Goal: Navigation & Orientation: Find specific page/section

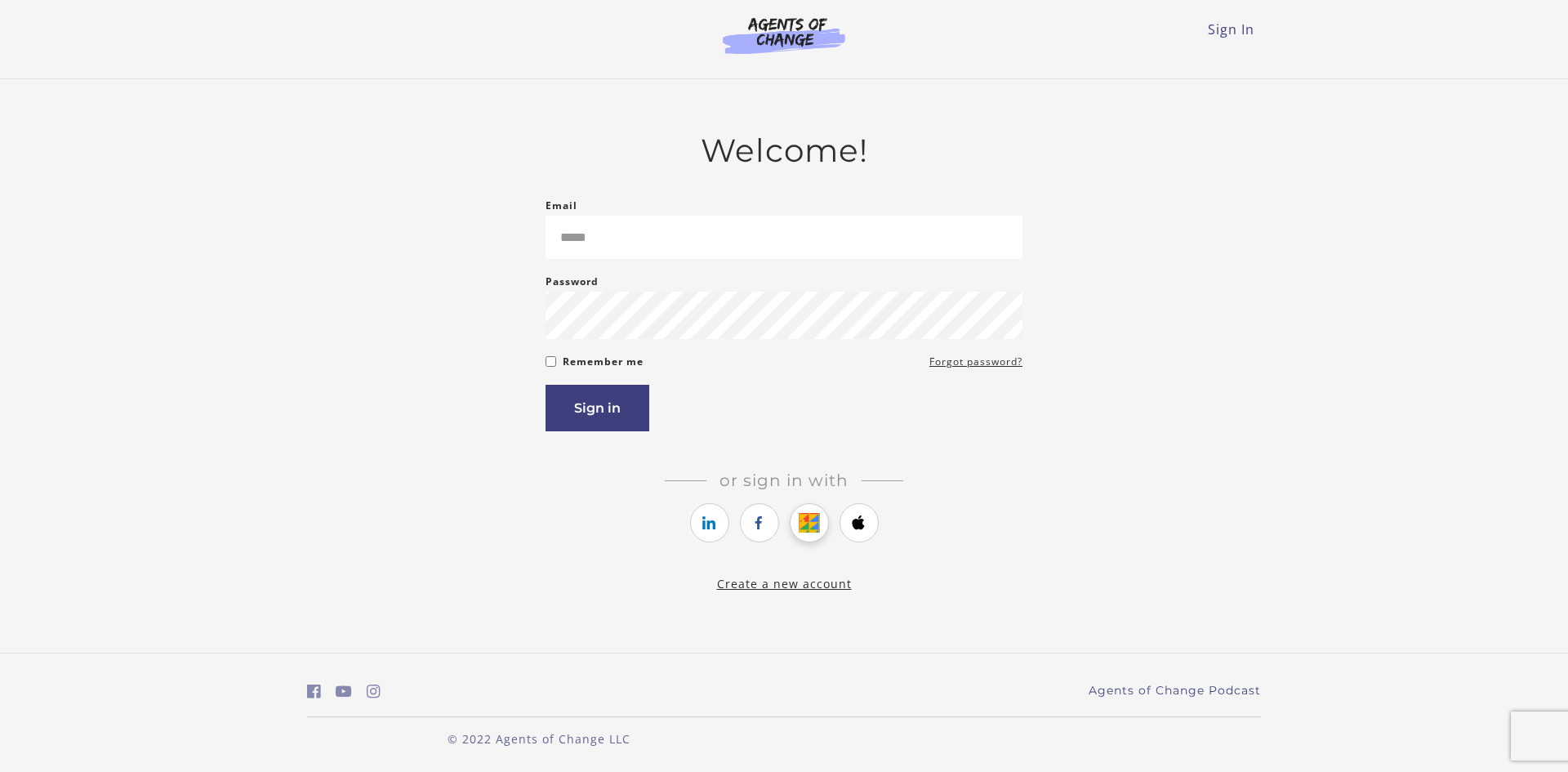
click at [809, 530] on icon "https://courses.thinkific.com/users/auth/google?ss%5Breferral%5D=&ss%5Buser_ret…" at bounding box center [808, 522] width 20 height 20
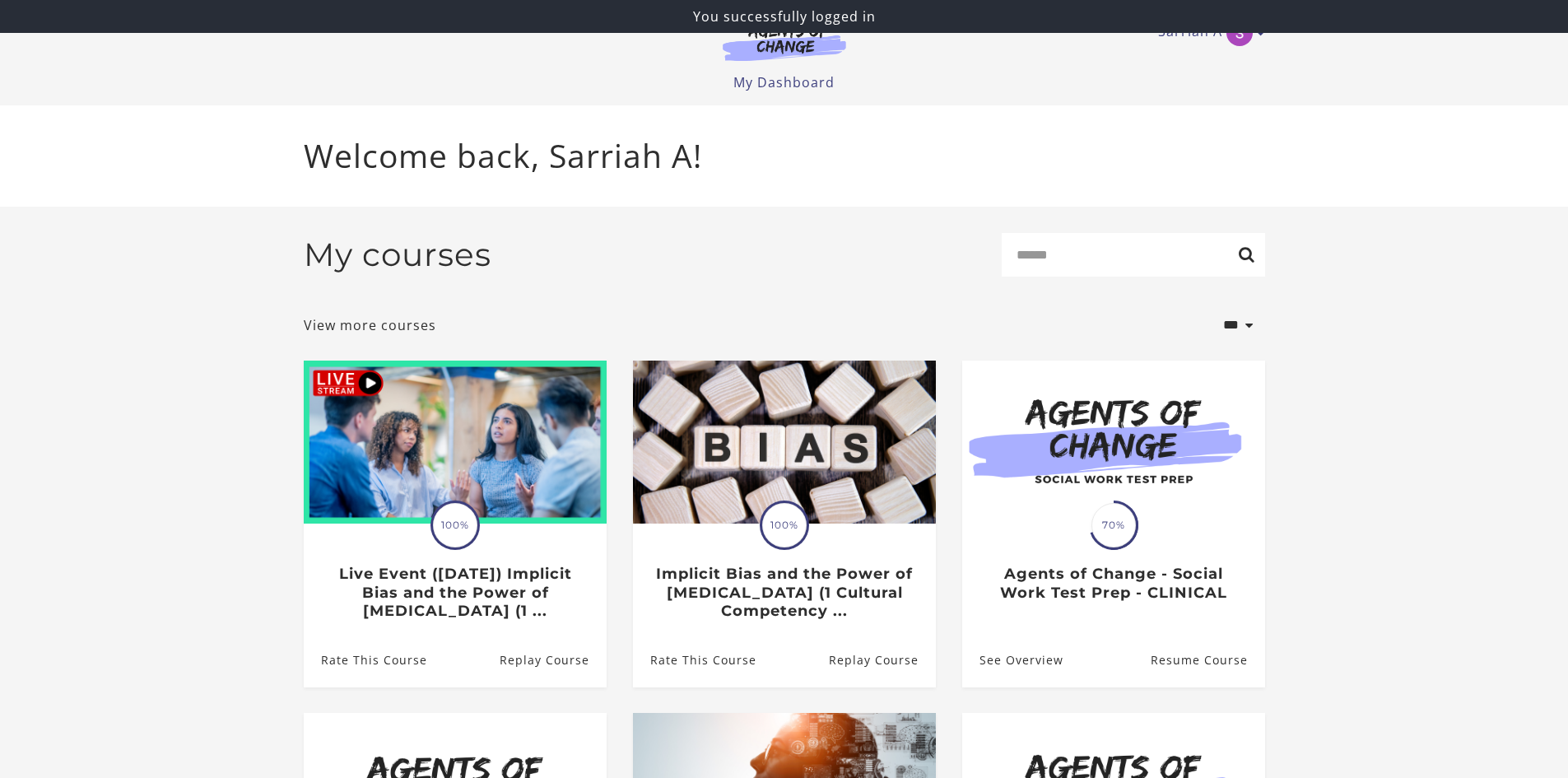
click at [195, 410] on section "**********" at bounding box center [784, 673] width 1568 height 931
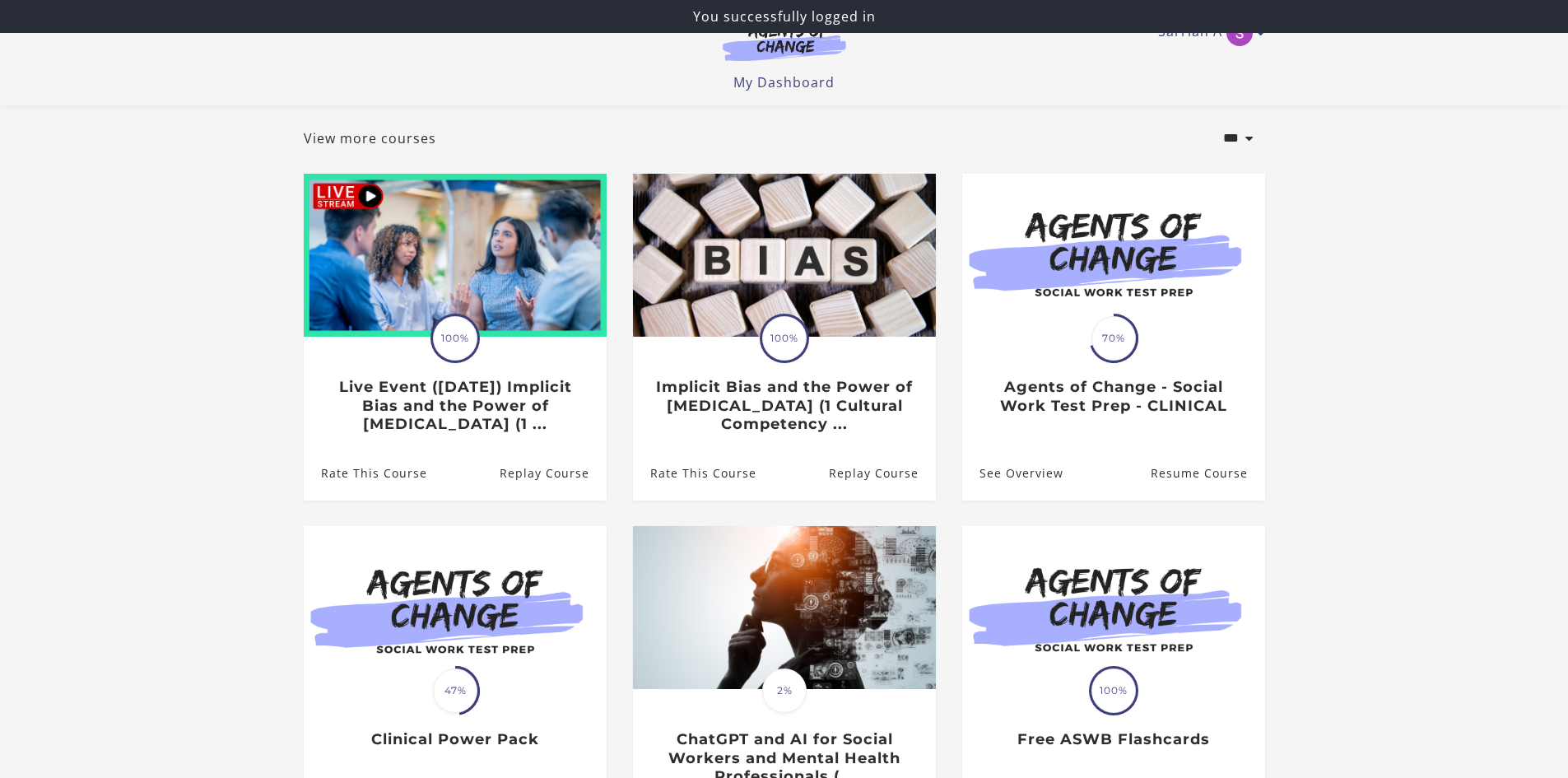
scroll to position [82, 0]
